Goal: Task Accomplishment & Management: Use online tool/utility

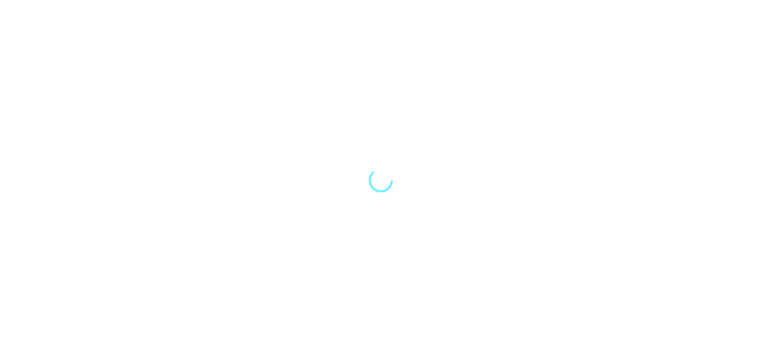
select select "Song"
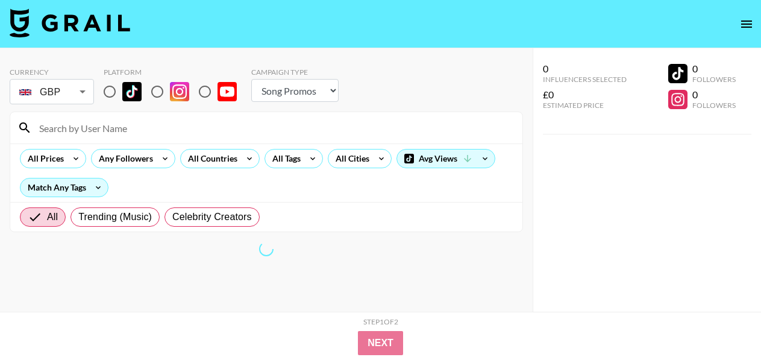
click at [309, 199] on div "All Prices Any Followers All Countries All Tags All Cities Avg Views Match Any …" at bounding box center [266, 172] width 512 height 58
click at [105, 123] on input at bounding box center [273, 127] width 483 height 19
type input "[PERSON_NAME]"
click at [106, 94] on input "radio" at bounding box center [109, 91] width 25 height 25
radio input "true"
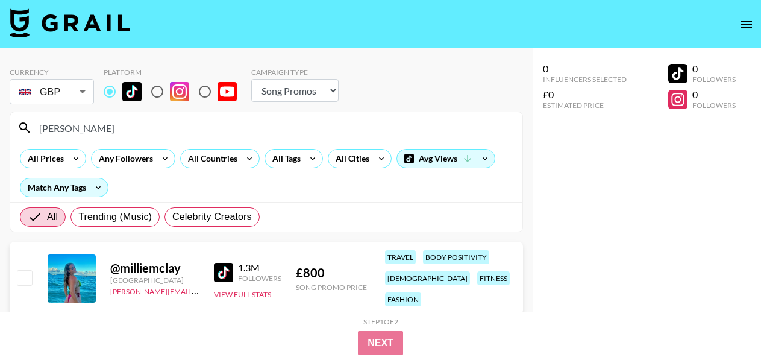
drag, startPoint x: 86, startPoint y: 127, endPoint x: 20, endPoint y: 125, distance: 65.7
click at [20, 125] on div "[PERSON_NAME]" at bounding box center [266, 127] width 512 height 31
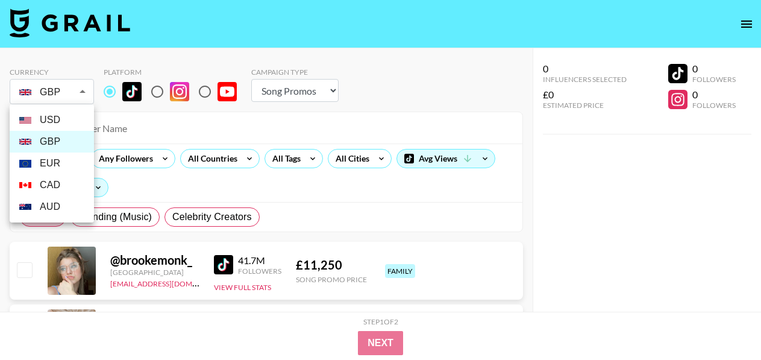
click at [66, 115] on li "USD" at bounding box center [52, 120] width 84 height 22
type input "USD"
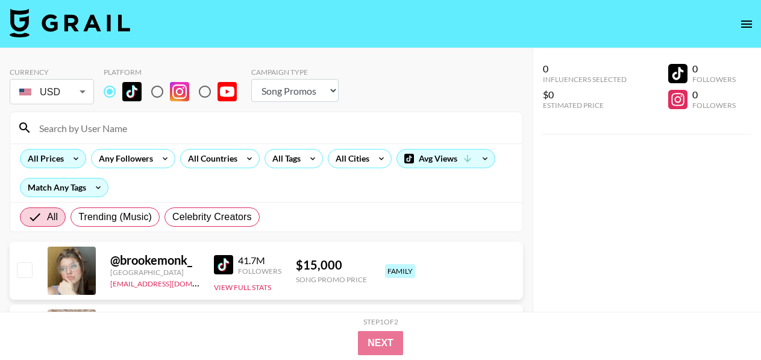
click at [69, 158] on icon at bounding box center [75, 158] width 19 height 18
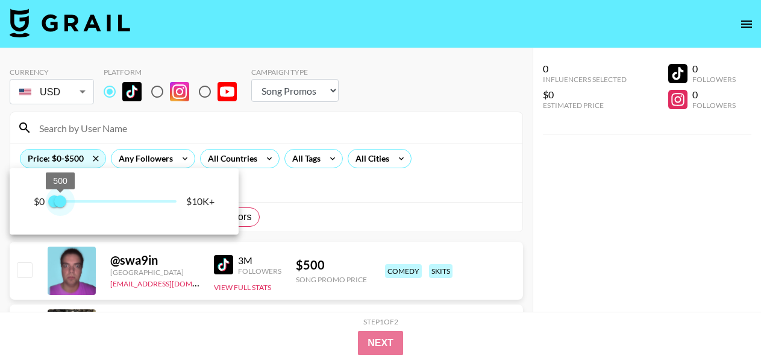
type input "1000"
drag, startPoint x: 169, startPoint y: 199, endPoint x: 66, endPoint y: 198, distance: 102.5
click at [66, 198] on span "1,000" at bounding box center [66, 201] width 12 height 12
click at [271, 130] on div at bounding box center [380, 180] width 761 height 360
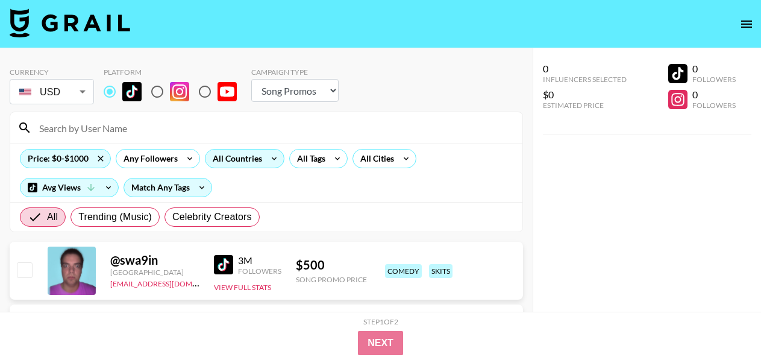
click at [277, 157] on icon at bounding box center [274, 158] width 19 height 18
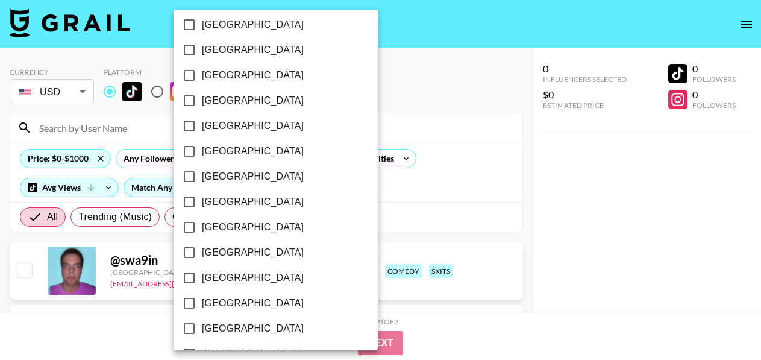
scroll to position [1046, 0]
click at [257, 297] on span "[GEOGRAPHIC_DATA]" at bounding box center [253, 302] width 102 height 14
click at [202, 297] on input "[GEOGRAPHIC_DATA]" at bounding box center [189, 302] width 25 height 25
checkbox input "true"
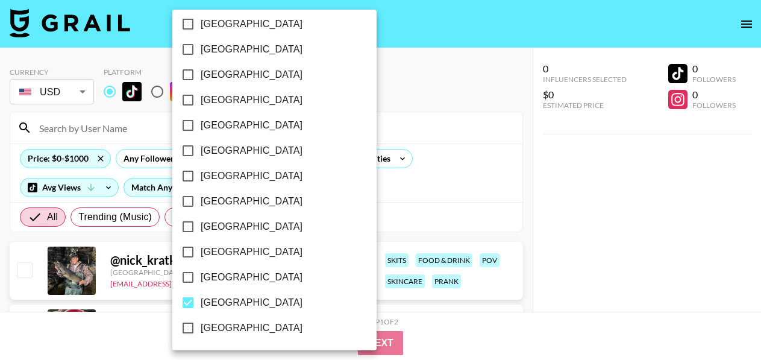
click at [472, 187] on div at bounding box center [380, 180] width 761 height 360
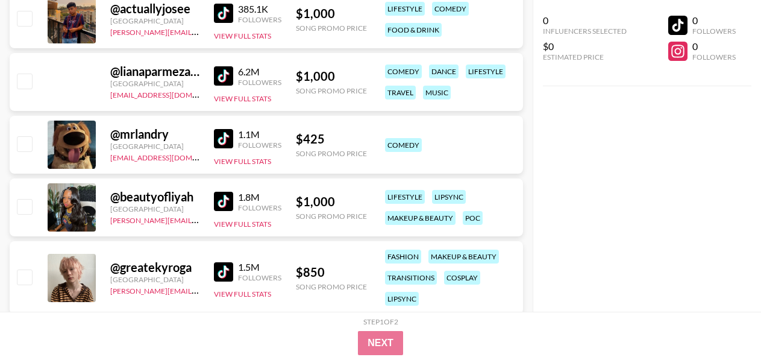
scroll to position [1736, 0]
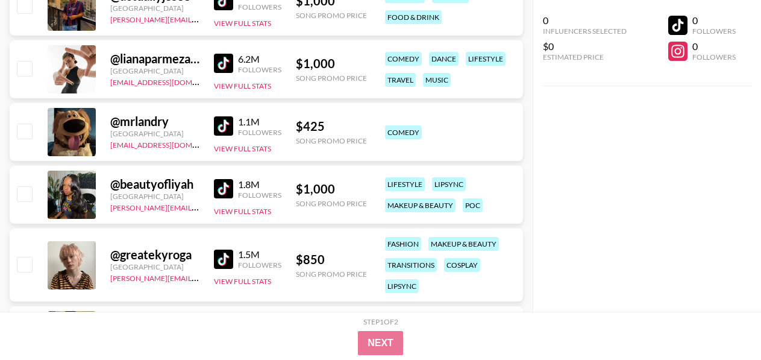
click at [228, 61] on img at bounding box center [223, 63] width 19 height 19
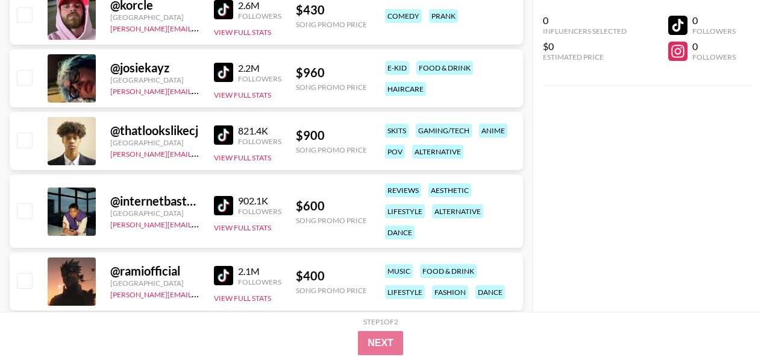
scroll to position [0, 0]
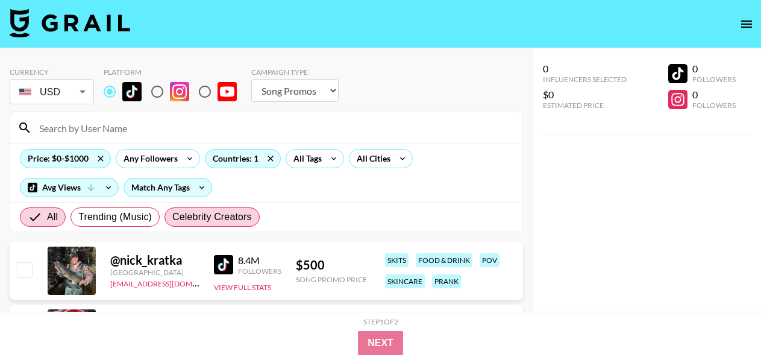
click at [191, 219] on span "Celebrity Creators" at bounding box center [212, 217] width 80 height 14
click at [172, 217] on input "Celebrity Creators" at bounding box center [172, 217] width 0 height 0
radio input "true"
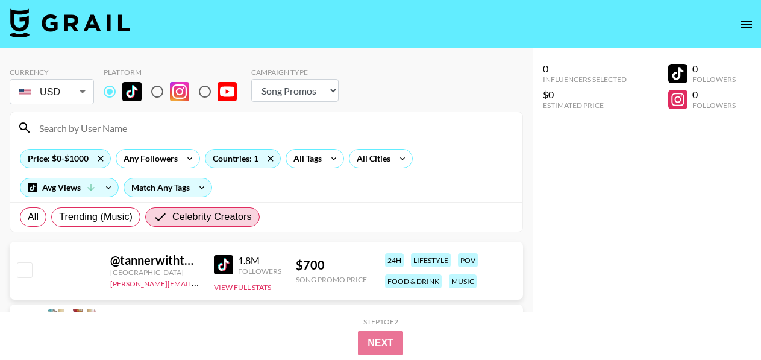
click at [365, 197] on div "Price: $0-$1000 Any Followers Countries: 1 All Tags All Cities Avg Views Match …" at bounding box center [266, 172] width 512 height 58
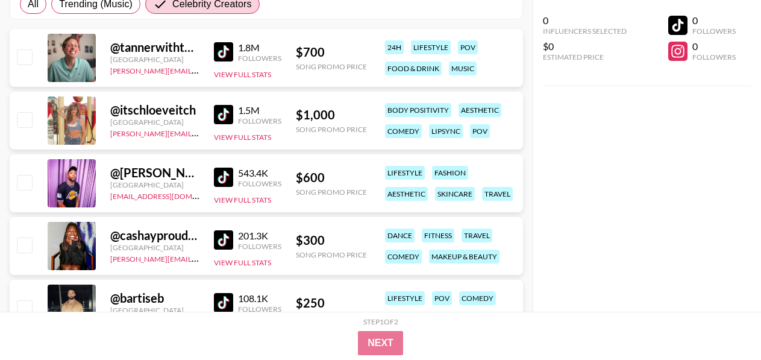
scroll to position [265, 0]
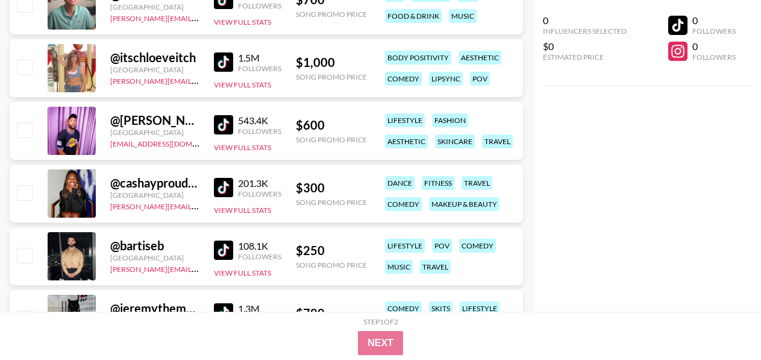
click at [213, 64] on div "@ itschloeveitch [GEOGRAPHIC_DATA] [PERSON_NAME][EMAIL_ADDRESS][DOMAIN_NAME] 1.…" at bounding box center [266, 68] width 513 height 58
click at [231, 67] on img at bounding box center [223, 61] width 19 height 19
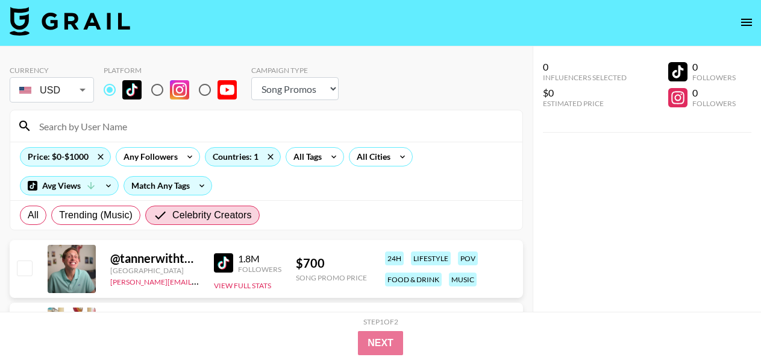
scroll to position [0, 0]
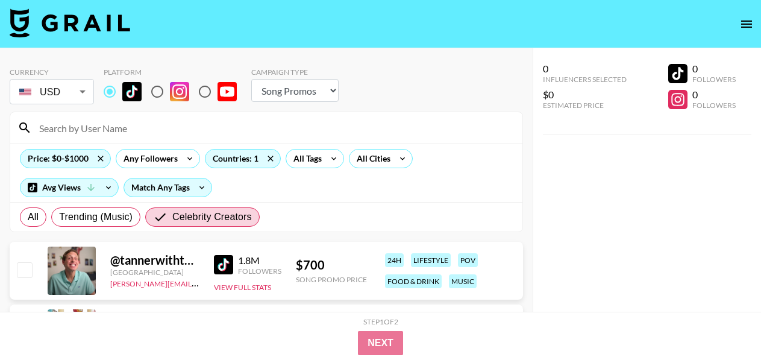
click at [54, 92] on body "Currency USD USD ​ Platform Campaign Type Choose Type... Song Promos Brand Prom…" at bounding box center [380, 347] width 761 height 695
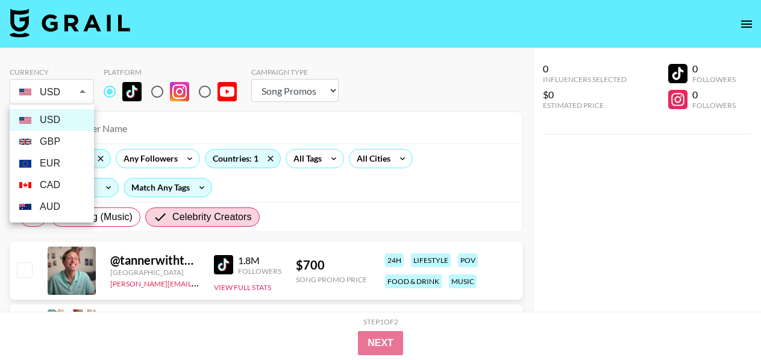
click at [70, 143] on li "GBP" at bounding box center [52, 142] width 84 height 22
type input "GBP"
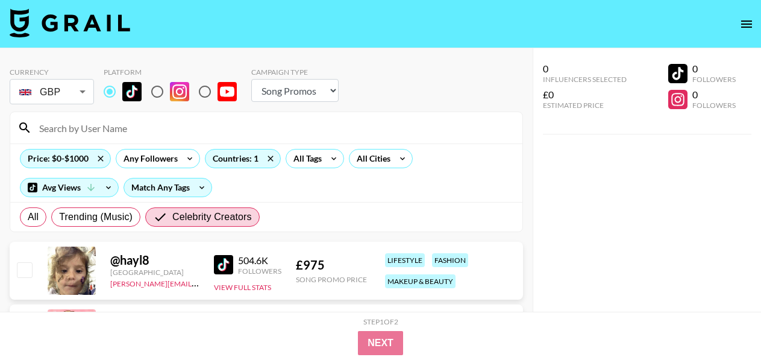
click at [315, 202] on div "All Trending (Music) Celebrity Creators" at bounding box center [266, 217] width 512 height 30
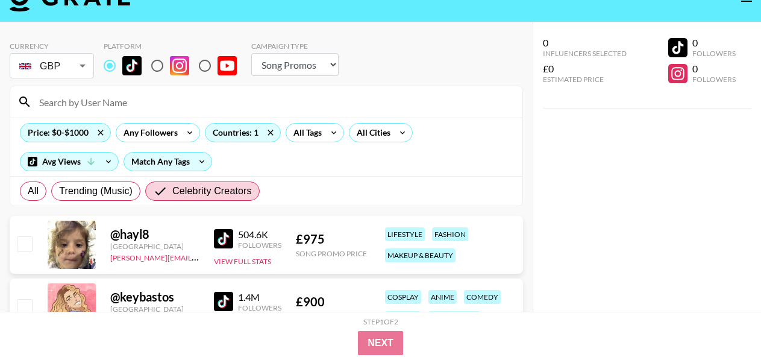
scroll to position [24, 0]
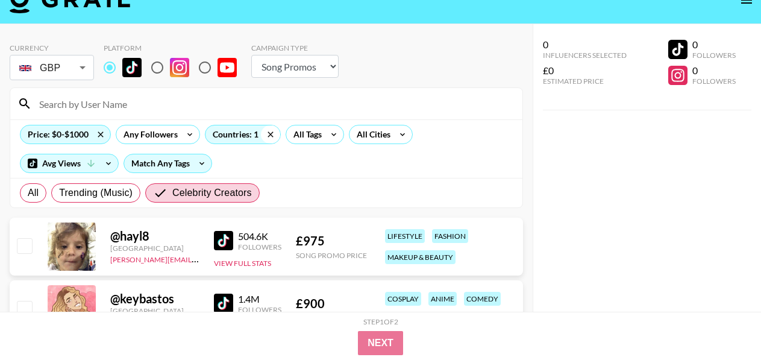
click at [268, 133] on icon at bounding box center [270, 133] width 5 height 5
click at [252, 132] on div "Countries: 1" at bounding box center [242, 134] width 75 height 18
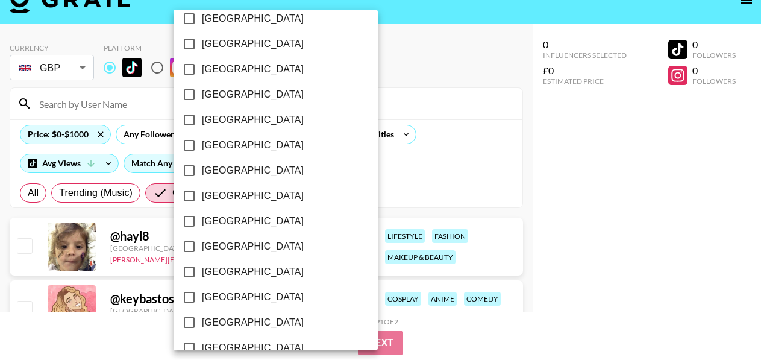
scroll to position [1046, 0]
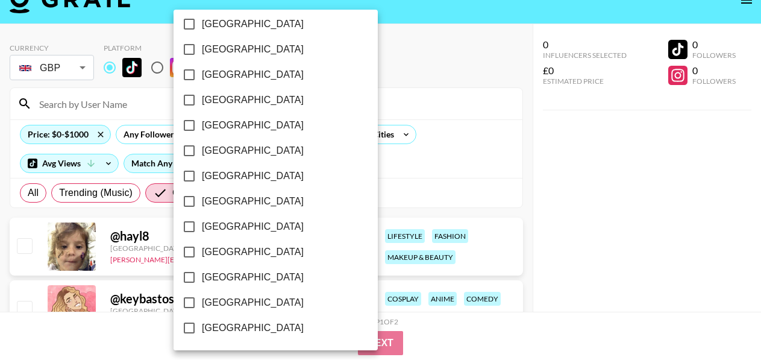
click at [262, 277] on span "[GEOGRAPHIC_DATA]" at bounding box center [253, 277] width 102 height 14
click at [202, 277] on input "[GEOGRAPHIC_DATA]" at bounding box center [189, 277] width 25 height 25
checkbox input "true"
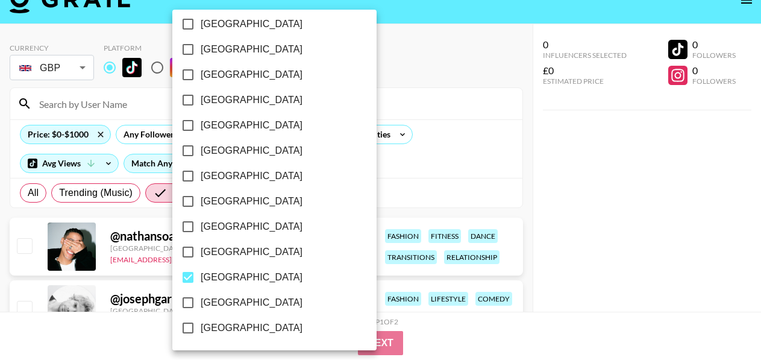
click at [586, 168] on div at bounding box center [380, 180] width 761 height 360
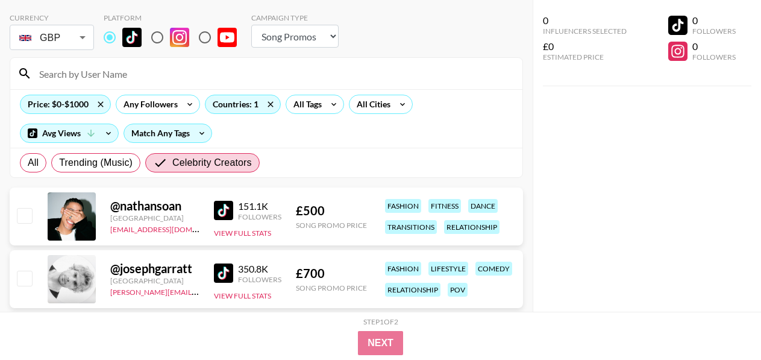
scroll to position [2, 0]
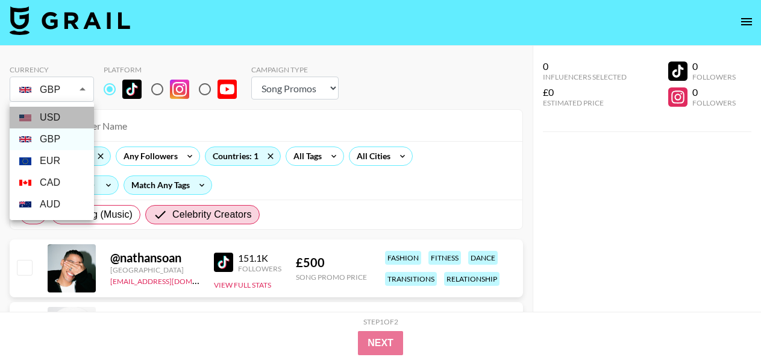
click at [69, 118] on li "USD" at bounding box center [52, 118] width 84 height 22
type input "USD"
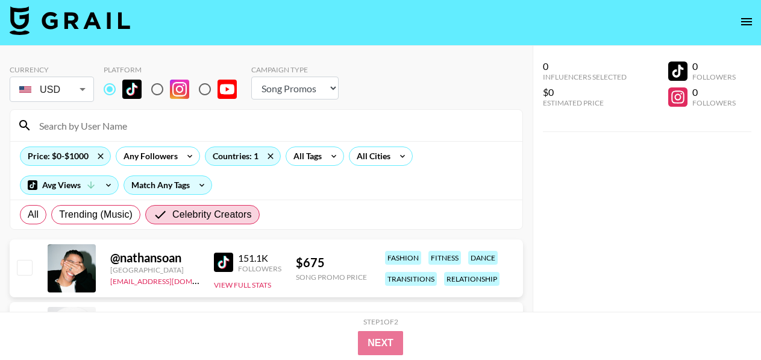
click at [341, 205] on div "All Trending (Music) Celebrity Creators" at bounding box center [266, 214] width 512 height 30
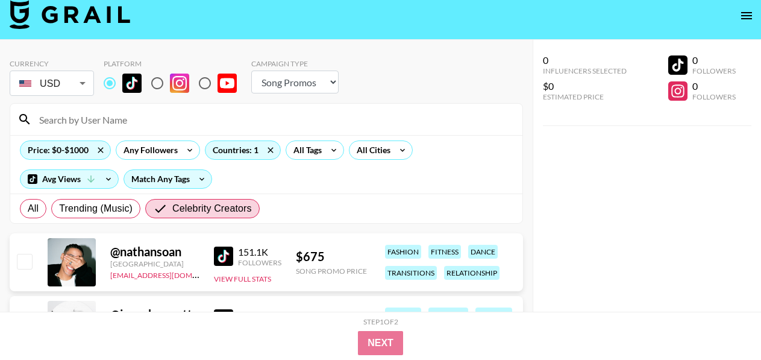
scroll to position [0, 0]
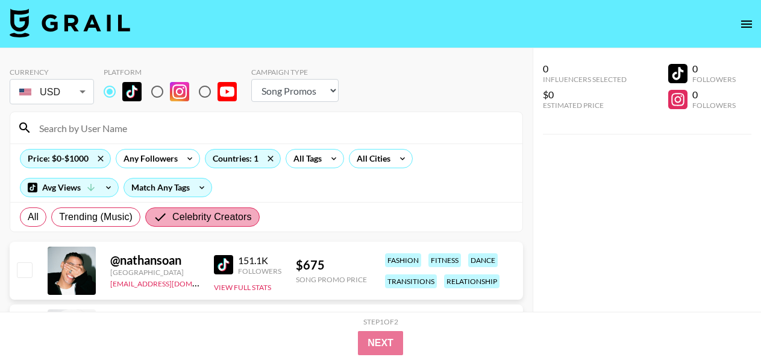
click at [212, 213] on span "Celebrity Creators" at bounding box center [212, 217] width 80 height 14
click at [172, 213] on input "Celebrity Creators" at bounding box center [162, 217] width 19 height 14
click at [312, 216] on div "All Trending (Music) Celebrity Creators" at bounding box center [266, 217] width 512 height 30
click at [36, 219] on span "All" at bounding box center [33, 217] width 11 height 14
click at [28, 217] on input "All" at bounding box center [28, 217] width 0 height 0
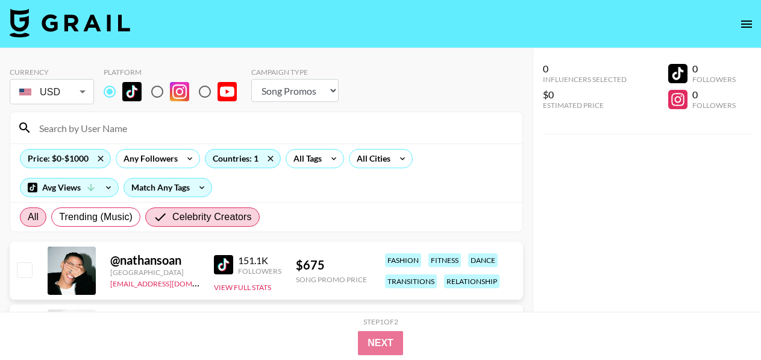
radio input "true"
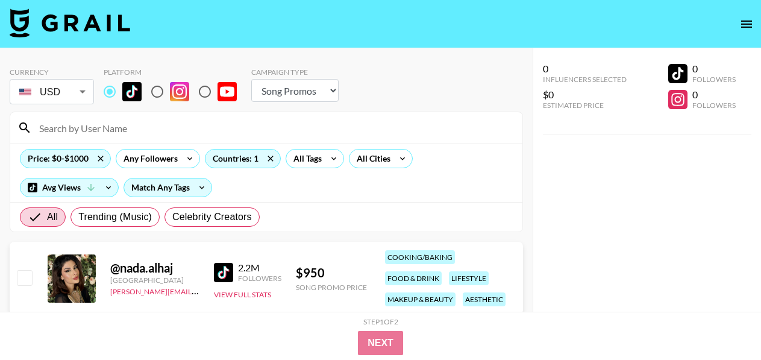
click at [315, 202] on div "All Trending (Music) Celebrity Creators" at bounding box center [266, 217] width 512 height 30
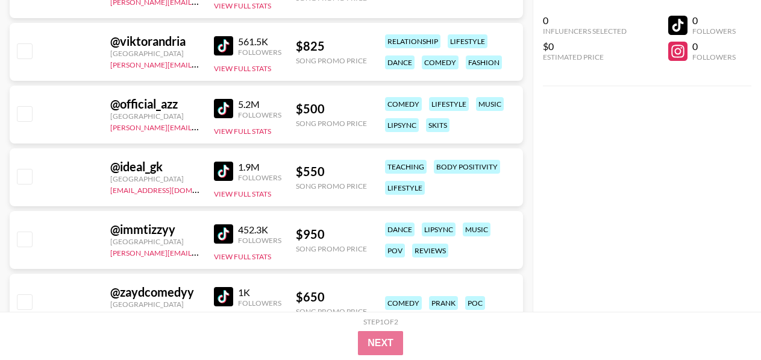
scroll to position [1808, 0]
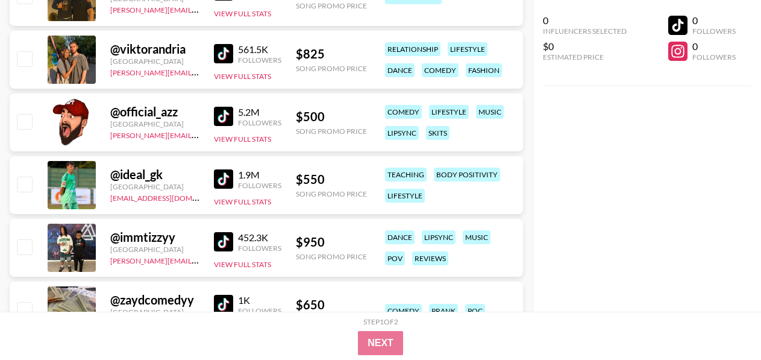
click at [227, 59] on img at bounding box center [223, 53] width 19 height 19
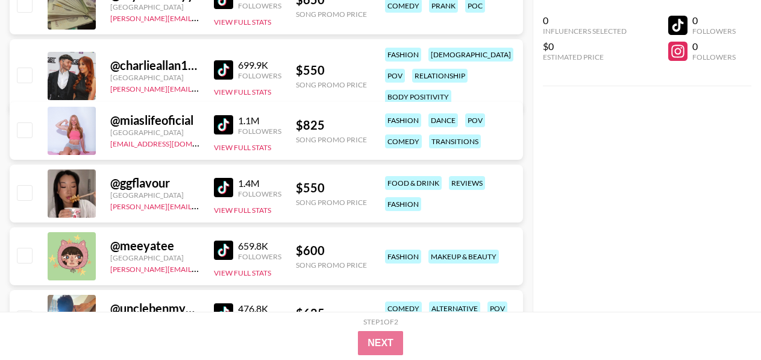
scroll to position [2121, 0]
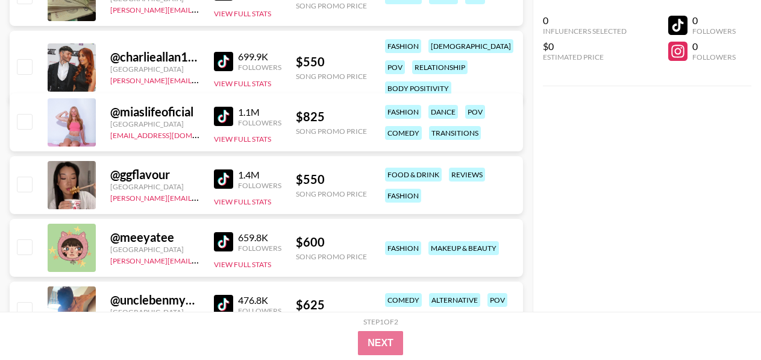
click at [216, 121] on img at bounding box center [223, 116] width 19 height 19
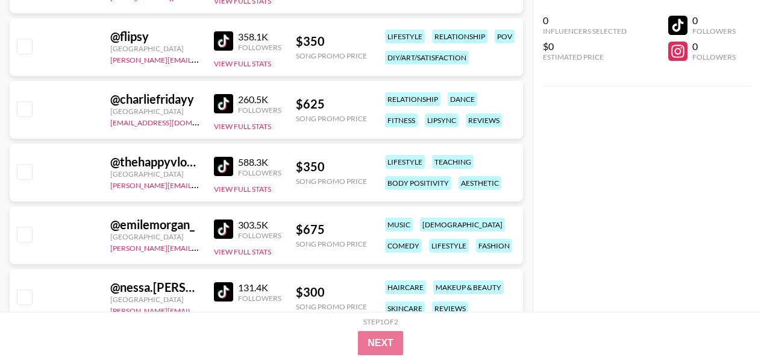
scroll to position [4291, 0]
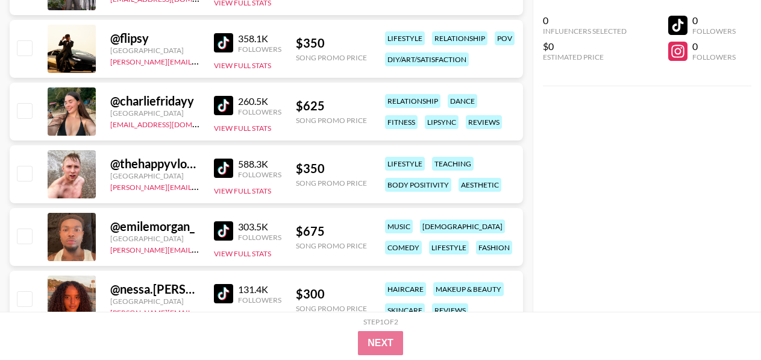
click at [214, 109] on img at bounding box center [223, 105] width 19 height 19
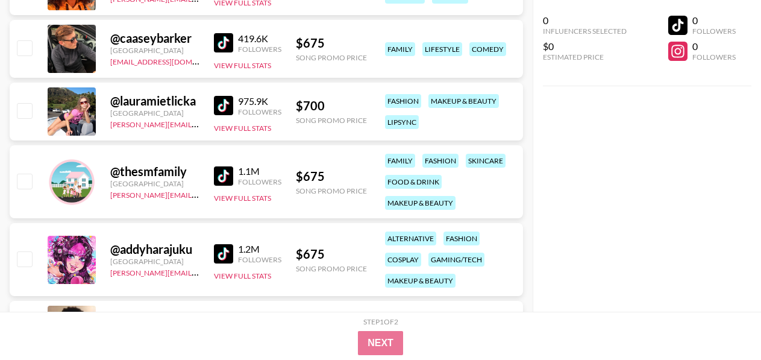
scroll to position [4580, 0]
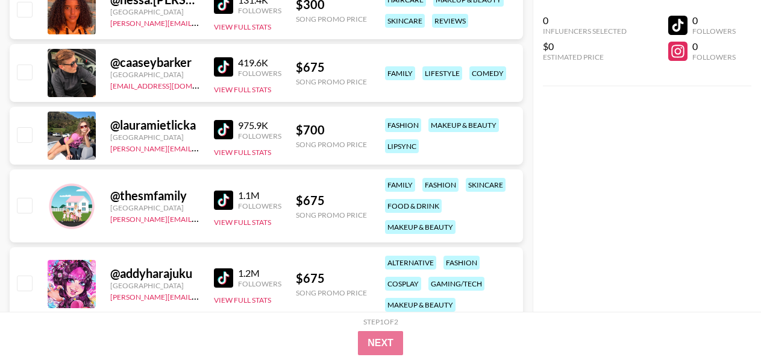
click at [215, 136] on img at bounding box center [223, 129] width 19 height 19
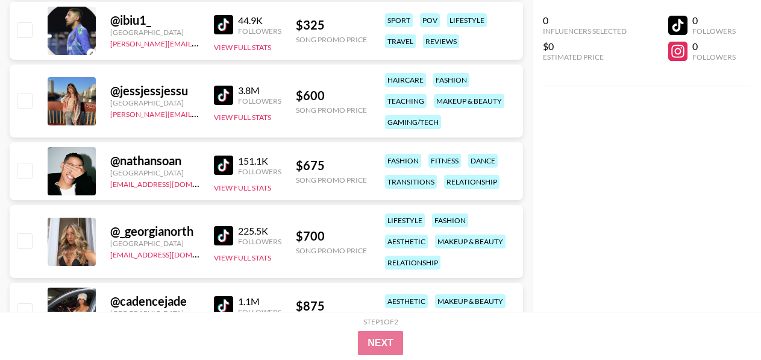
scroll to position [4990, 0]
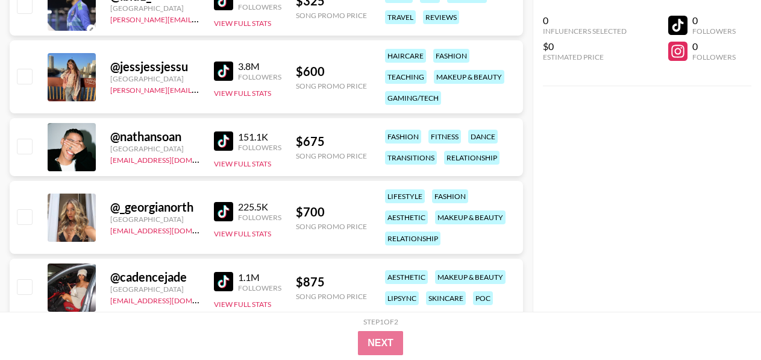
click at [233, 209] on link at bounding box center [226, 211] width 24 height 19
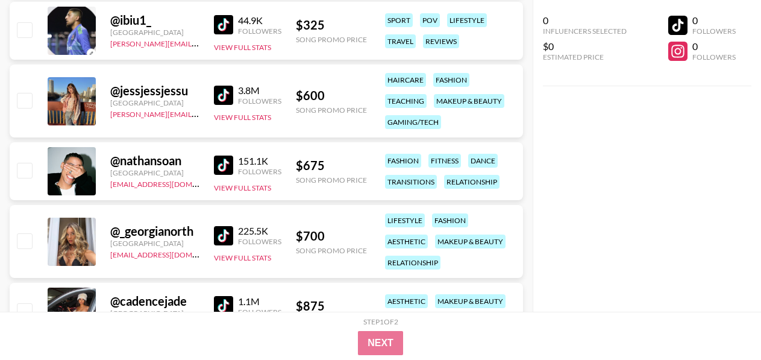
scroll to position [4917, 0]
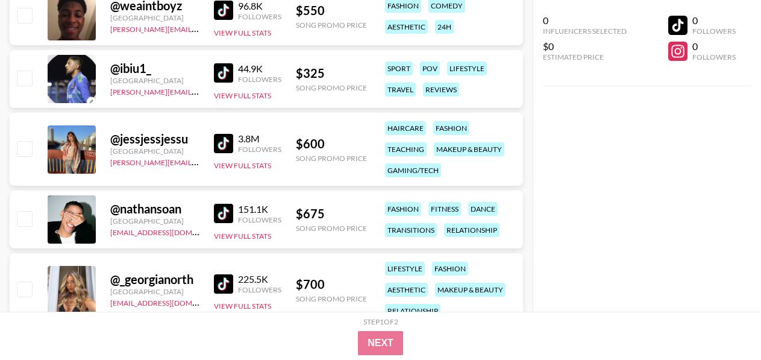
click at [227, 143] on img at bounding box center [223, 143] width 19 height 19
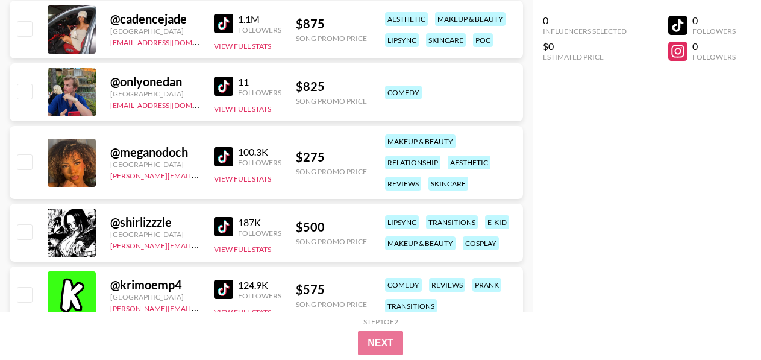
scroll to position [5231, 0]
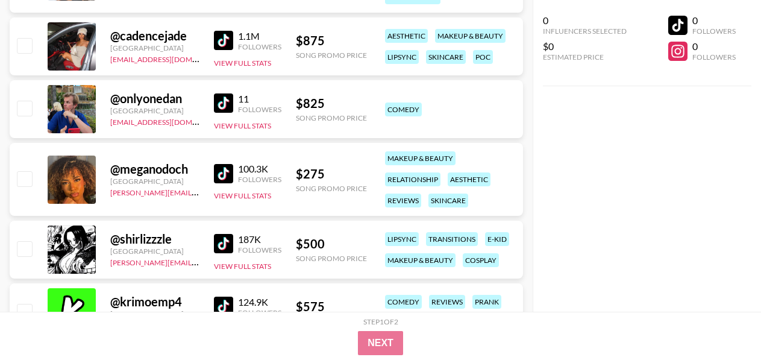
click at [225, 42] on img at bounding box center [223, 40] width 19 height 19
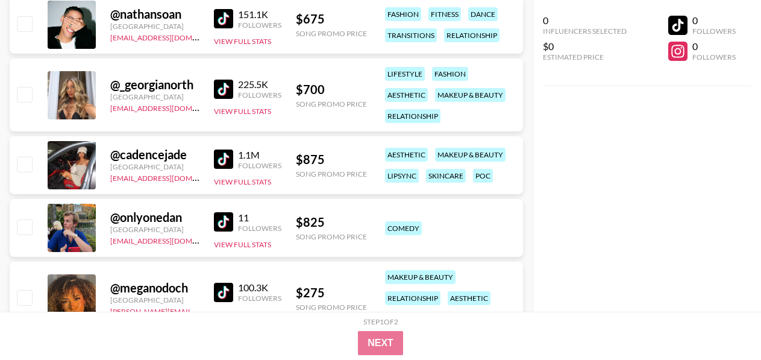
scroll to position [5110, 0]
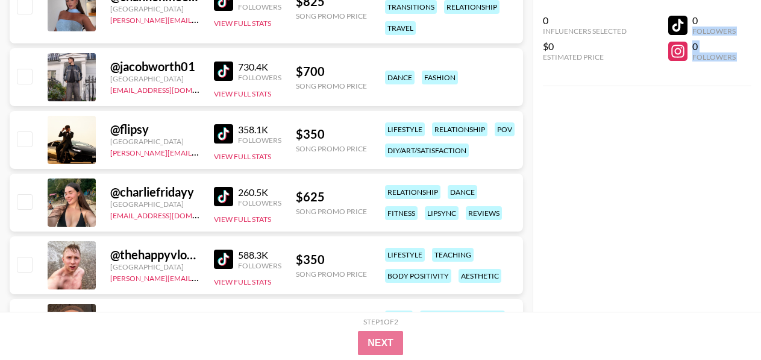
drag, startPoint x: 757, startPoint y: 24, endPoint x: 756, endPoint y: -8, distance: 32.0
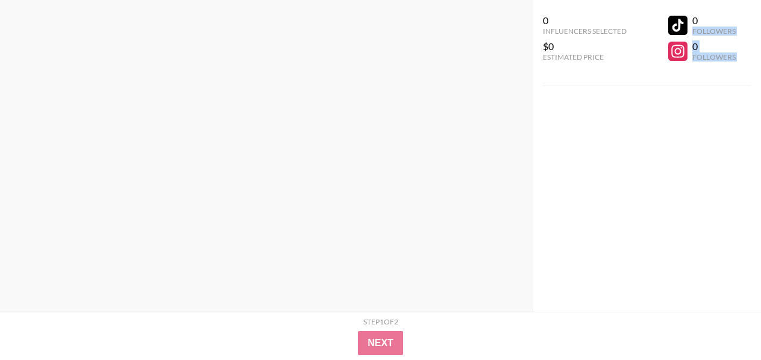
scroll to position [0, 0]
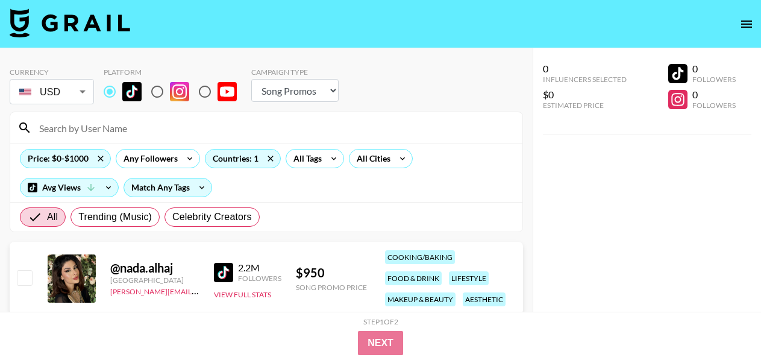
click at [125, 133] on input at bounding box center [273, 127] width 483 height 19
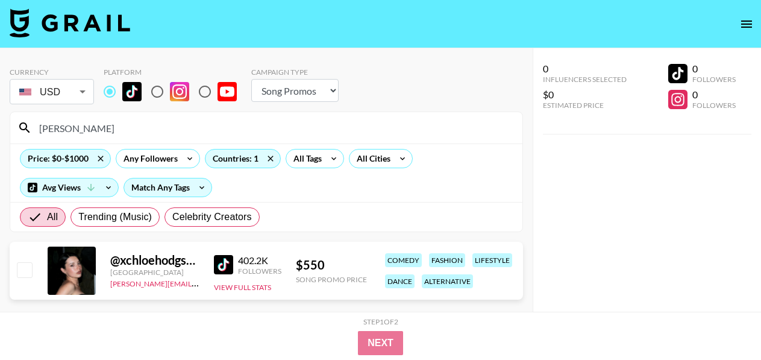
type input "[PERSON_NAME]"
click at [228, 266] on img at bounding box center [223, 264] width 19 height 19
